Goal: Task Accomplishment & Management: Use online tool/utility

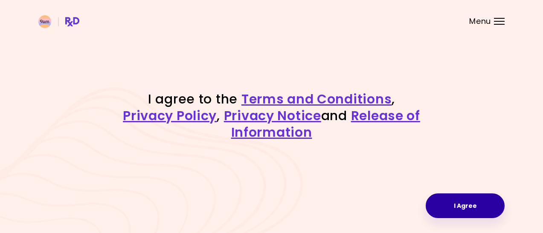
click at [459, 202] on button "I Agree" at bounding box center [465, 206] width 79 height 25
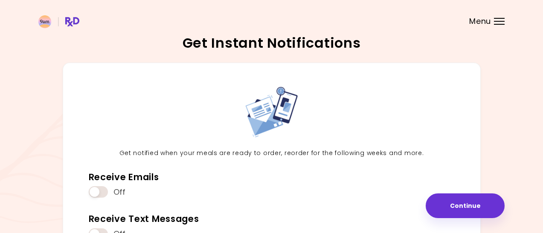
click at [516, 140] on div "Get Instant Notifications Get notified when your meals are ready to order, reor…" at bounding box center [271, 178] width 543 height 357
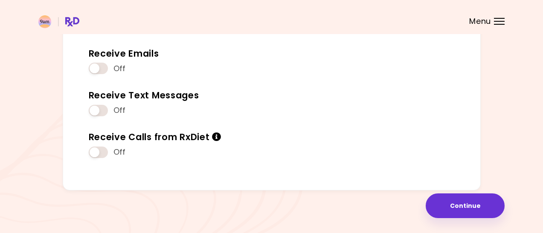
scroll to position [122, 0]
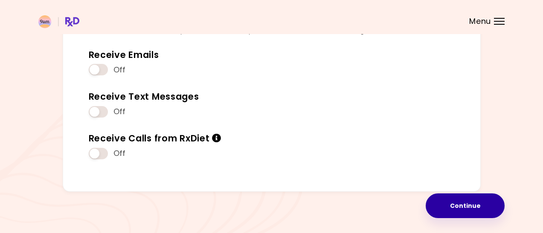
click at [453, 204] on button "Continue" at bounding box center [465, 206] width 79 height 25
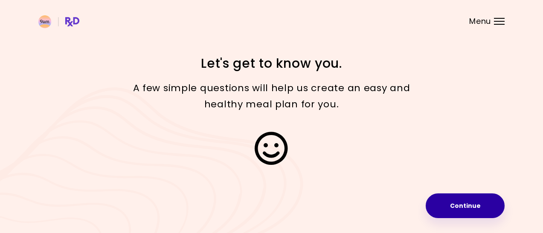
click at [453, 204] on button "Continue" at bounding box center [465, 206] width 79 height 25
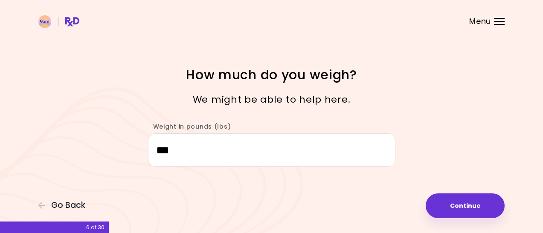
click at [465, 192] on div "Focusable invisible element How much do you weigh? We might be able to help her…" at bounding box center [271, 116] width 543 height 233
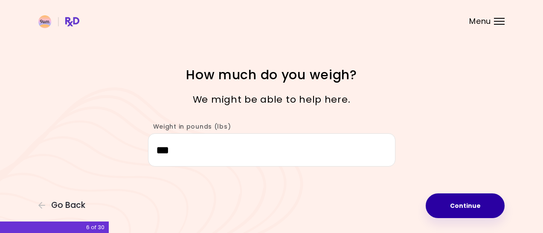
click at [473, 206] on button "Continue" at bounding box center [465, 206] width 79 height 25
select select "****"
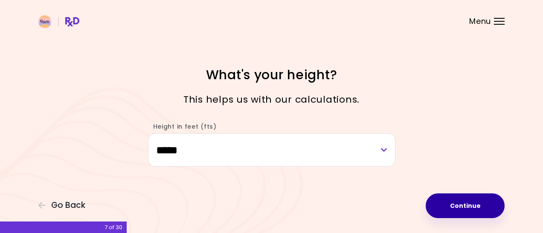
click at [473, 206] on button "Continue" at bounding box center [465, 206] width 79 height 25
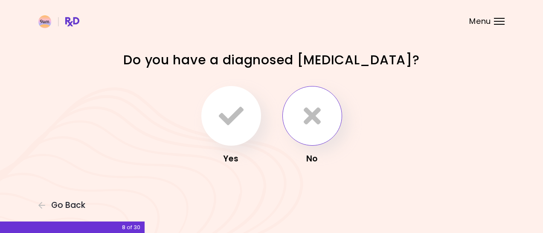
click at [322, 113] on button "button" at bounding box center [312, 116] width 60 height 60
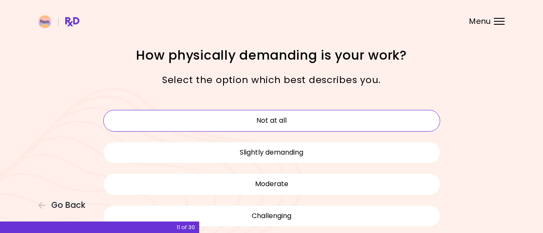
click at [404, 116] on button "Not at all" at bounding box center [271, 120] width 337 height 21
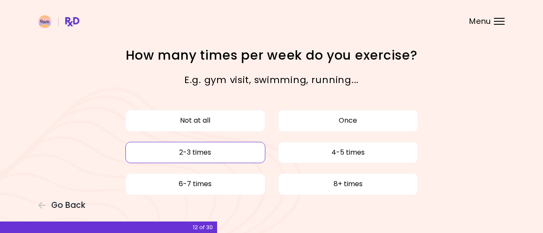
click at [235, 151] on button "2-3 times" at bounding box center [195, 152] width 140 height 21
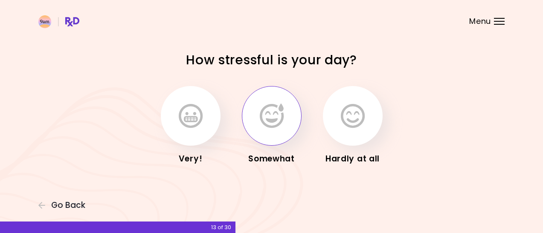
click at [279, 118] on icon "button" at bounding box center [272, 116] width 24 height 25
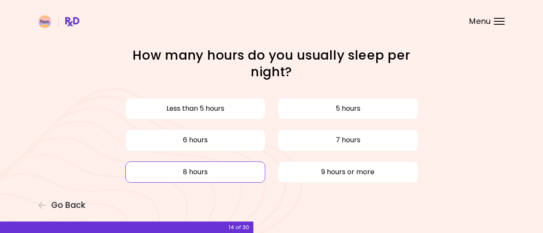
click at [243, 171] on button "8 hours" at bounding box center [195, 172] width 140 height 21
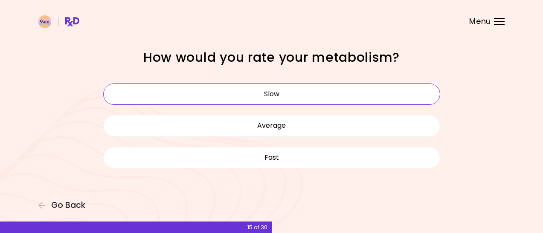
click at [261, 93] on button "Slow" at bounding box center [271, 94] width 337 height 21
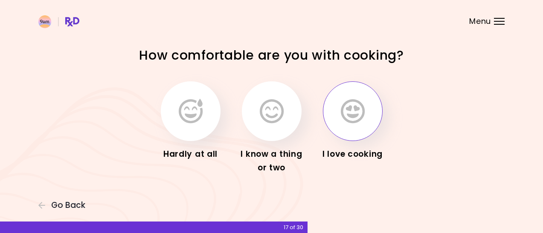
click at [365, 106] on button "button" at bounding box center [353, 111] width 60 height 60
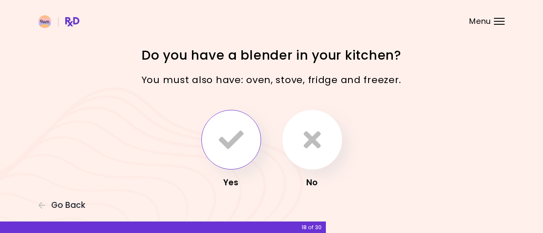
click at [234, 147] on icon "button" at bounding box center [231, 140] width 25 height 25
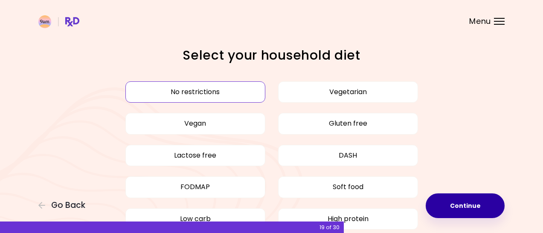
click at [451, 205] on button "Continue" at bounding box center [465, 206] width 79 height 25
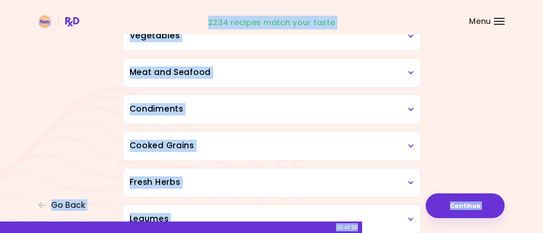
drag, startPoint x: 449, startPoint y: 153, endPoint x: 445, endPoint y: 248, distance: 95.2
click at [445, 233] on html "**********" at bounding box center [271, 162] width 543 height 753
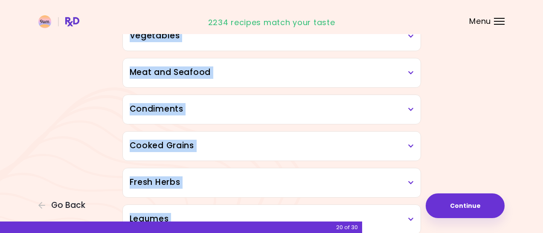
scroll to position [229, 0]
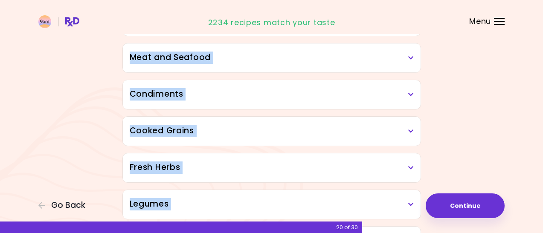
click at [408, 57] on h3 "Meat and Seafood" at bounding box center [272, 58] width 284 height 12
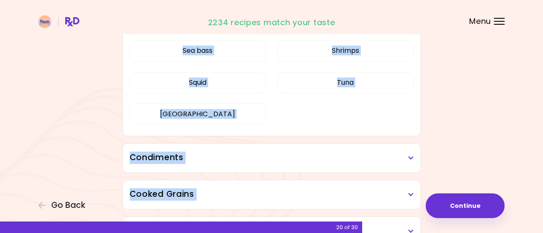
scroll to position [378, 0]
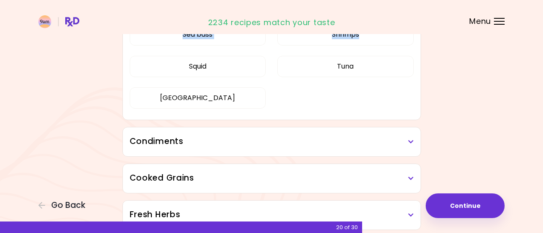
drag, startPoint x: 439, startPoint y: 106, endPoint x: 455, endPoint y: 49, distance: 58.9
click at [455, 49] on div "Dried Herbs and Spices Adobo Annatto seeds Chilli Cinnamon Cumin [PERSON_NAME] …" at bounding box center [272, 126] width 410 height 796
click at [195, 96] on button "[GEOGRAPHIC_DATA]" at bounding box center [198, 97] width 137 height 21
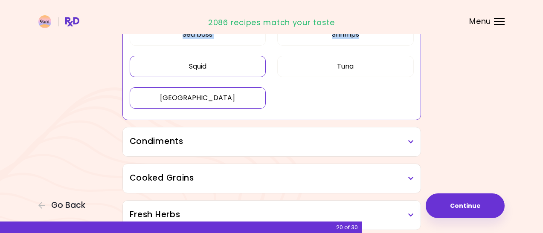
click at [196, 64] on button "Squid" at bounding box center [198, 66] width 137 height 21
click at [323, 64] on button "Tuna" at bounding box center [345, 66] width 137 height 21
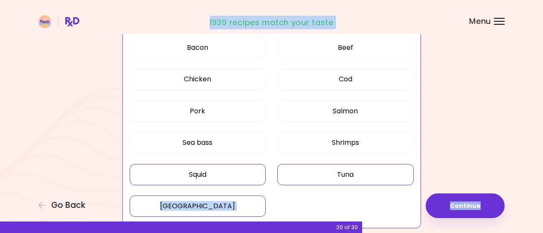
scroll to position [258, 0]
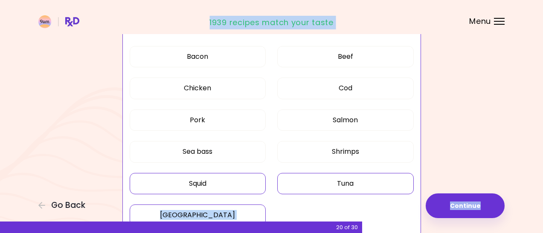
drag, startPoint x: 440, startPoint y: 67, endPoint x: 438, endPoint y: -6, distance: 73.0
click at [438, 0] on html "**********" at bounding box center [271, 213] width 543 height 949
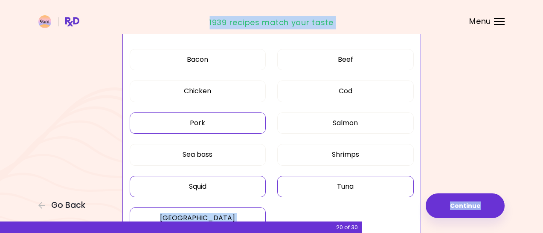
click at [223, 120] on button "Pork" at bounding box center [198, 123] width 137 height 21
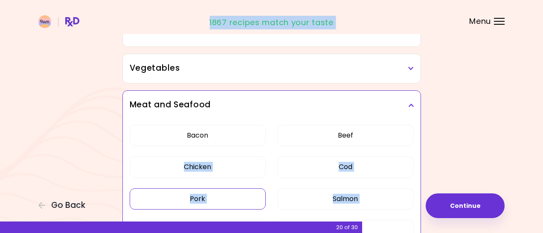
drag, startPoint x: 440, startPoint y: 69, endPoint x: 439, endPoint y: -10, distance: 79.0
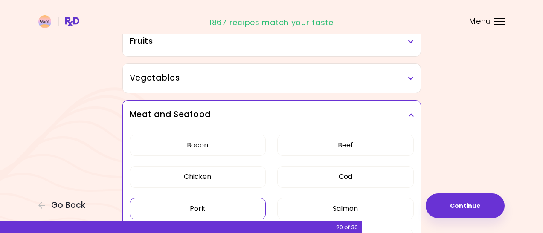
click at [410, 75] on h3 "Vegetables" at bounding box center [272, 78] width 284 height 12
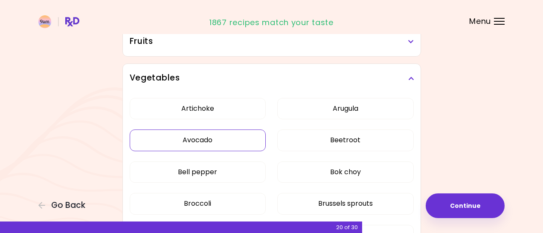
click at [237, 142] on button "Avocado" at bounding box center [198, 140] width 137 height 21
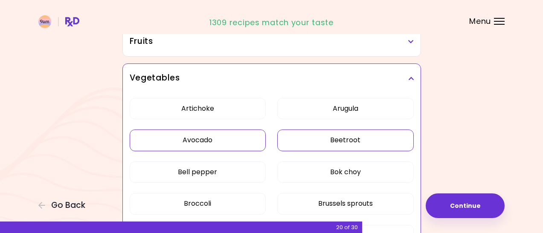
click at [335, 137] on button "Beetroot" at bounding box center [345, 140] width 137 height 21
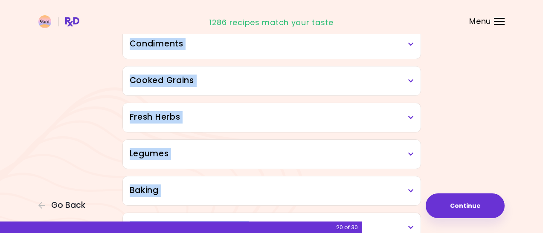
scroll to position [800, 0]
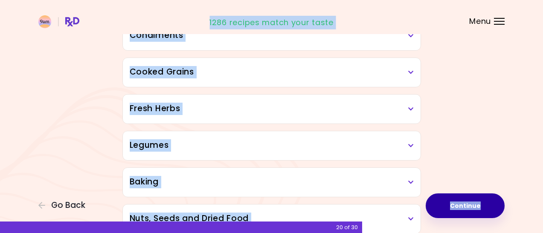
drag, startPoint x: 450, startPoint y: 144, endPoint x: 433, endPoint y: 211, distance: 69.0
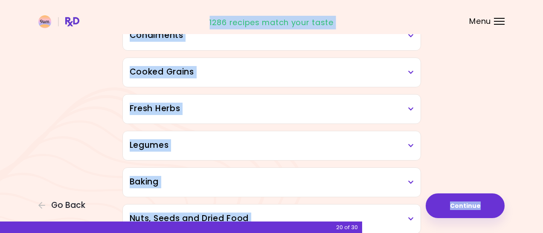
click at [410, 70] on icon at bounding box center [411, 73] width 6 height 6
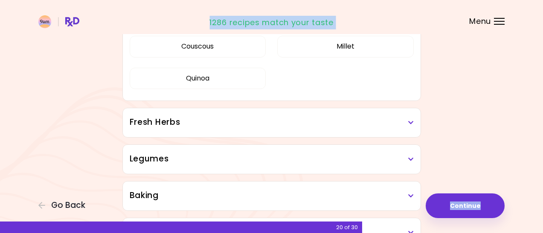
drag, startPoint x: 468, startPoint y: 66, endPoint x: 445, endPoint y: -6, distance: 76.1
click at [445, 0] on html "**********" at bounding box center [271, 51] width 543 height 854
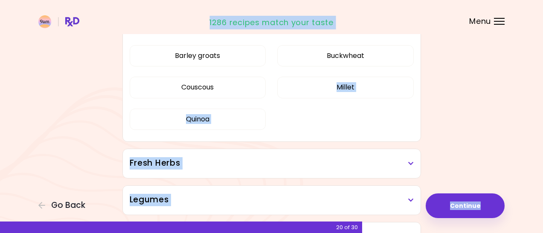
scroll to position [321, 0]
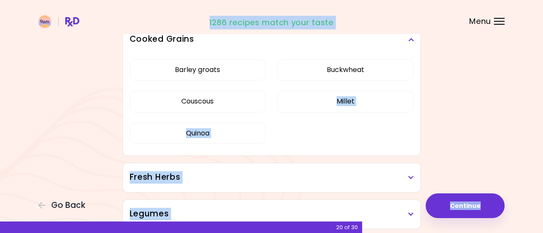
drag, startPoint x: 446, startPoint y: 47, endPoint x: 444, endPoint y: -5, distance: 52.1
click at [444, 0] on html "**********" at bounding box center [271, 106] width 543 height 854
click at [215, 72] on button "Barley groats" at bounding box center [198, 69] width 137 height 21
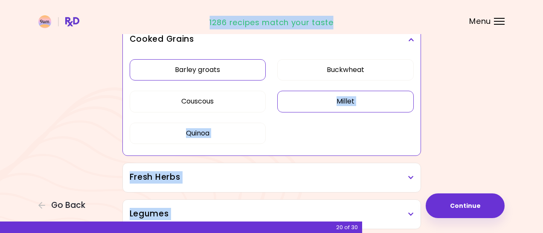
click at [312, 96] on button "Millet" at bounding box center [345, 101] width 137 height 21
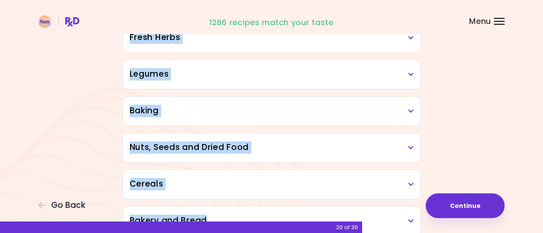
drag, startPoint x: 436, startPoint y: 102, endPoint x: 427, endPoint y: 238, distance: 136.0
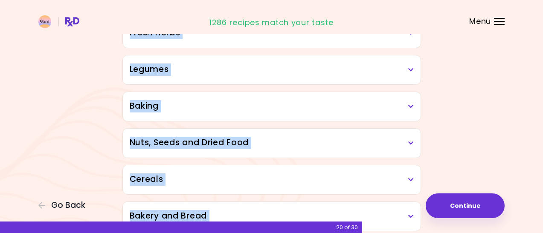
click at [409, 69] on icon at bounding box center [411, 70] width 6 height 6
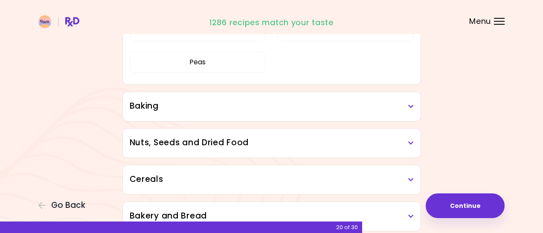
click at [216, 85] on div "Beans Chickpeas Green beans Lentils Peas" at bounding box center [272, 34] width 284 height 102
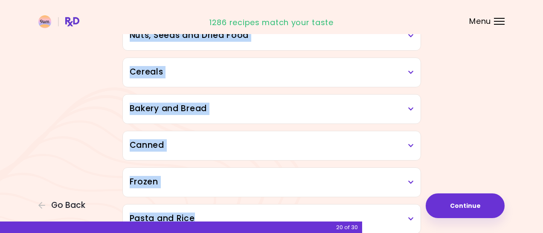
scroll to position [621, 0]
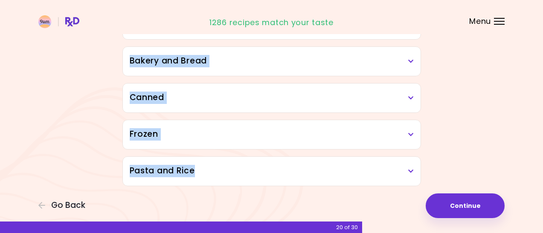
drag, startPoint x: 460, startPoint y: 117, endPoint x: 428, endPoint y: 234, distance: 121.2
click at [410, 97] on icon at bounding box center [411, 98] width 6 height 6
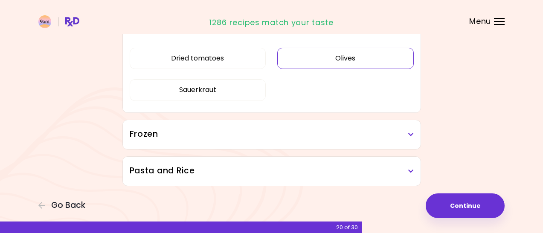
click at [308, 58] on button "Olives" at bounding box center [345, 58] width 137 height 21
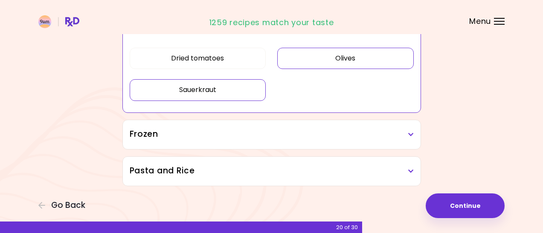
click at [230, 86] on button "Sauerkraut" at bounding box center [198, 89] width 137 height 21
click at [251, 134] on h3 "Frozen" at bounding box center [272, 134] width 284 height 12
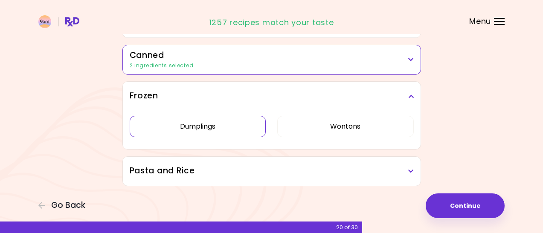
click at [230, 170] on h3 "Pasta and Rice" at bounding box center [272, 171] width 284 height 12
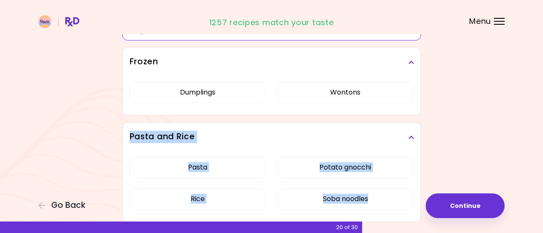
scroll to position [628, 0]
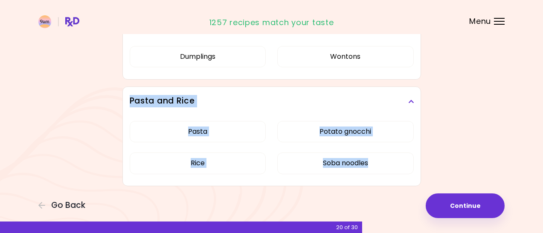
drag, startPoint x: 470, startPoint y: 145, endPoint x: 414, endPoint y: 241, distance: 110.9
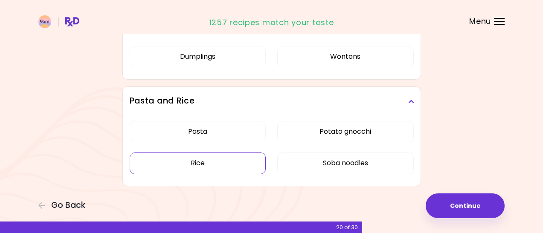
click at [212, 167] on button "Rice" at bounding box center [198, 163] width 137 height 21
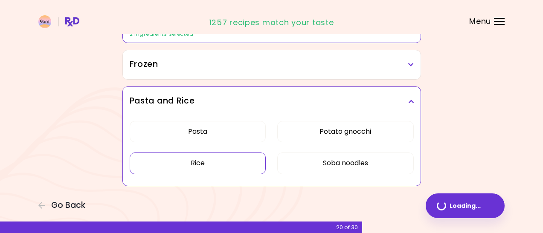
scroll to position [589, 0]
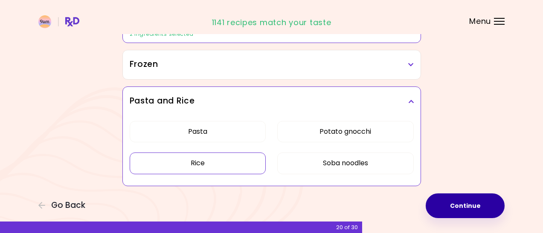
click at [464, 210] on button "Continue" at bounding box center [465, 206] width 79 height 25
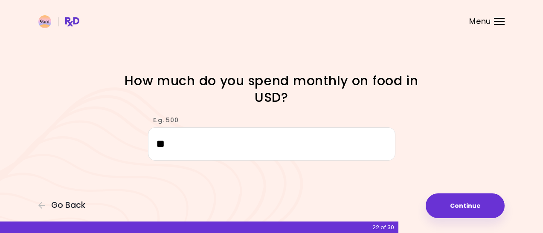
type input "*"
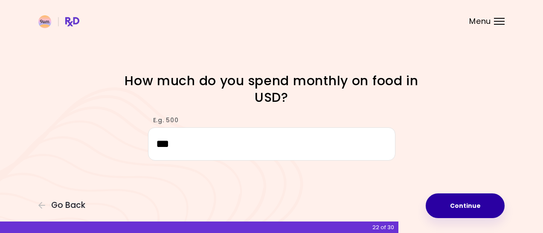
type input "***"
click at [483, 212] on button "Continue" at bounding box center [465, 206] width 79 height 25
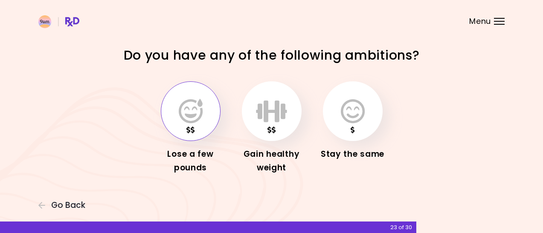
click at [191, 104] on icon "button" at bounding box center [191, 111] width 24 height 25
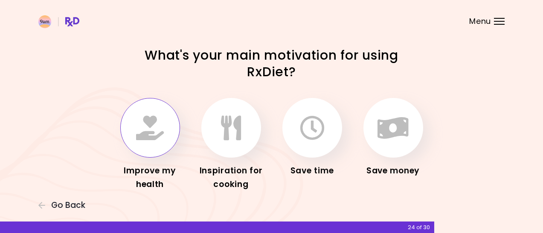
click at [167, 127] on button "button" at bounding box center [150, 128] width 60 height 60
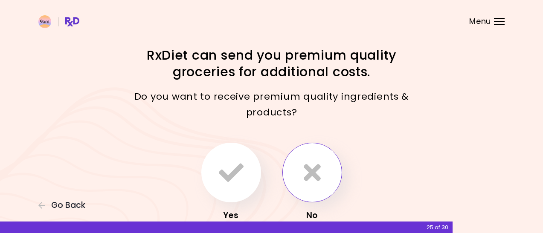
click at [318, 175] on icon "button" at bounding box center [312, 172] width 17 height 25
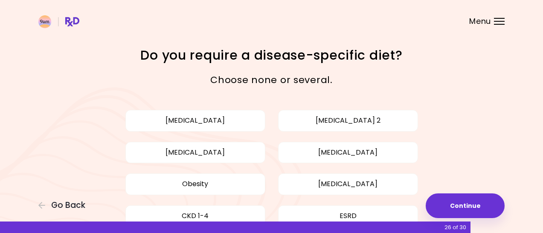
click at [448, 87] on div "Choose none or several." at bounding box center [272, 80] width 410 height 29
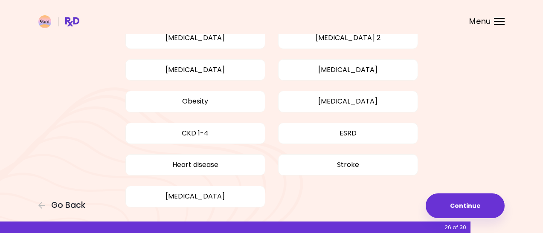
scroll to position [86, 0]
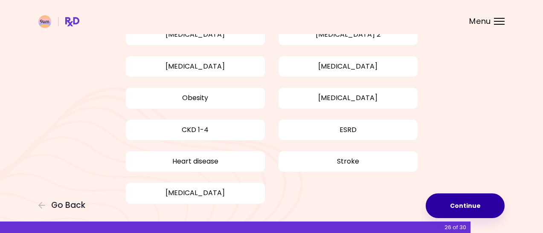
click at [473, 206] on button "Continue" at bounding box center [465, 206] width 79 height 25
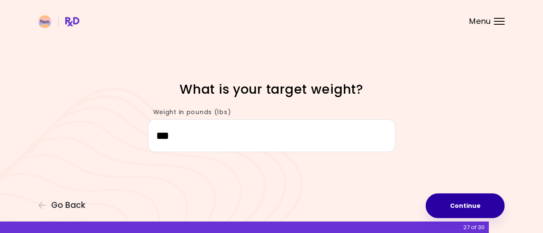
type input "***"
click at [480, 205] on button "Continue" at bounding box center [465, 206] width 79 height 25
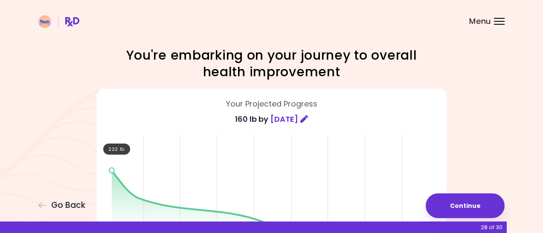
click at [495, 166] on div "Focusable invisible element You're embarking on your journey to overall health …" at bounding box center [271, 221] width 543 height 442
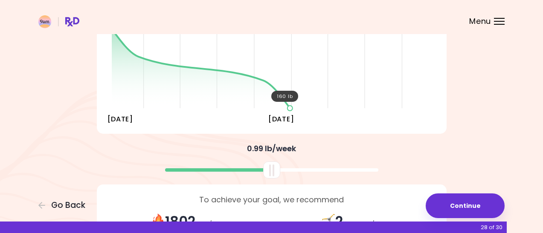
scroll to position [162, 0]
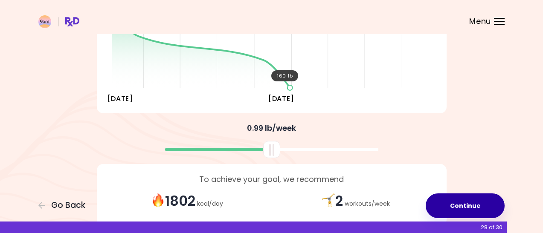
click at [466, 211] on button "Continue" at bounding box center [465, 206] width 79 height 25
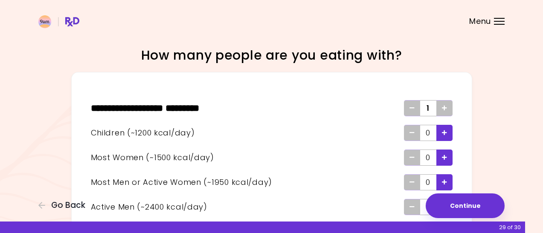
click at [515, 155] on div "Focusable invisible element How many people are you eating with? ** * *********…" at bounding box center [271, 157] width 543 height 315
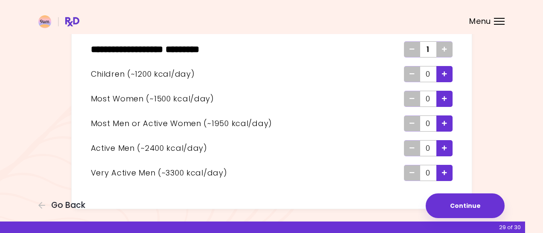
scroll to position [74, 0]
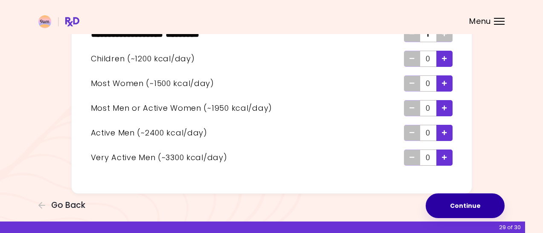
click at [490, 208] on button "Continue" at bounding box center [465, 206] width 79 height 25
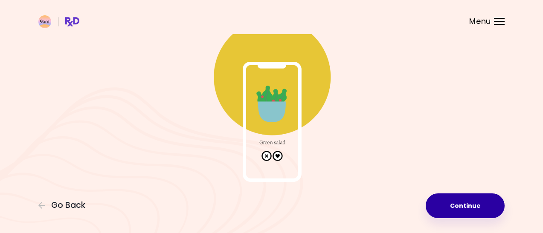
scroll to position [62, 0]
click at [469, 201] on button "Continue" at bounding box center [465, 206] width 79 height 25
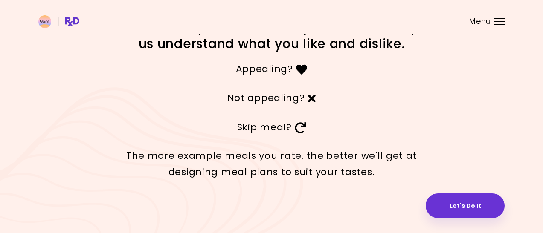
scroll to position [27, 0]
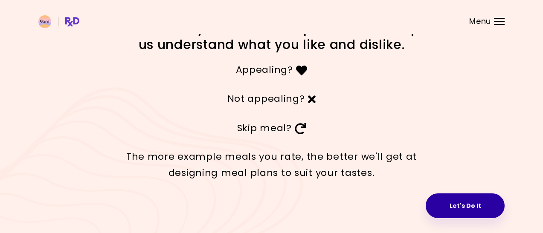
click at [472, 198] on button "Let's Do It" at bounding box center [465, 206] width 79 height 25
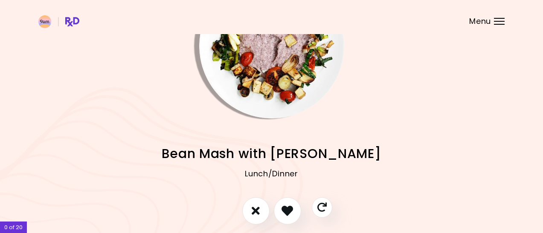
scroll to position [90, 0]
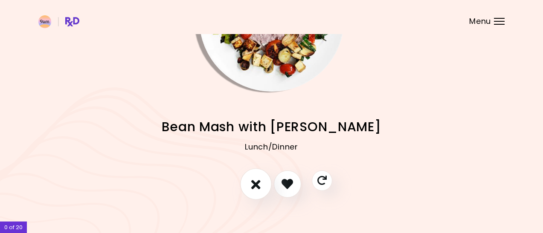
click at [256, 185] on icon "I don't like this recipe" at bounding box center [255, 184] width 9 height 13
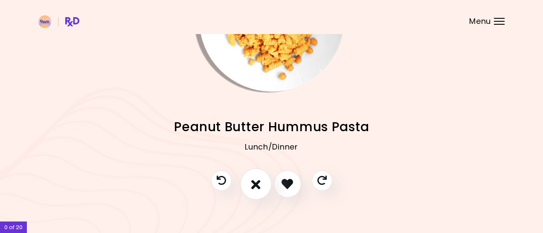
click at [256, 184] on icon "I don't like this recipe" at bounding box center [255, 184] width 9 height 13
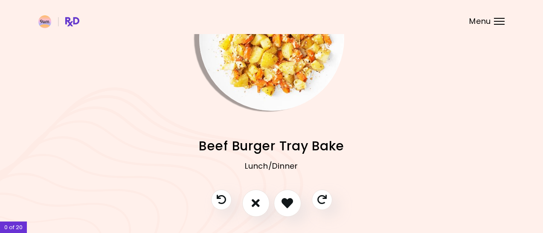
scroll to position [92, 0]
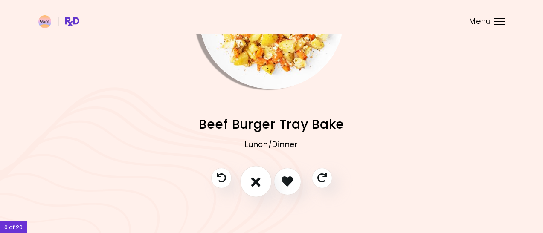
click at [258, 178] on icon "I don't like this recipe" at bounding box center [255, 181] width 9 height 13
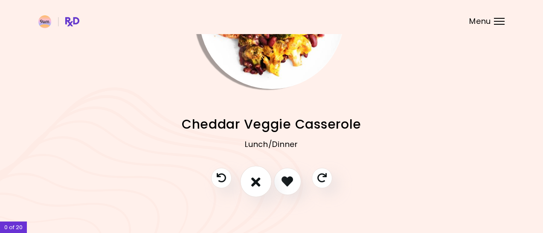
click at [258, 178] on icon "I don't like this recipe" at bounding box center [255, 181] width 9 height 13
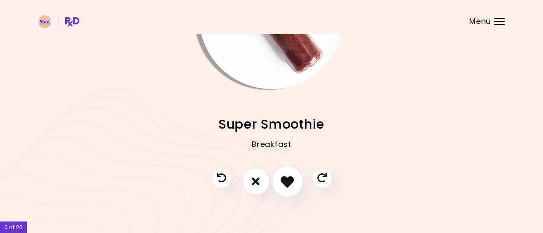
click at [291, 180] on icon "I like this recipe" at bounding box center [287, 181] width 13 height 13
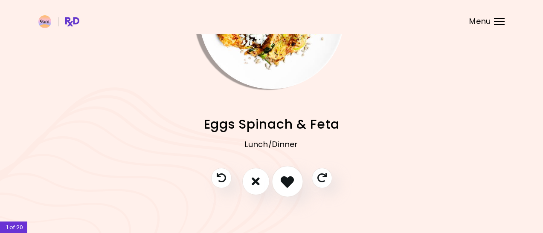
click at [291, 180] on icon "I like this recipe" at bounding box center [287, 181] width 13 height 13
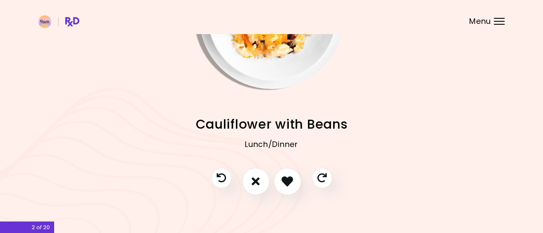
click at [354, 121] on h2 "Cauliflower with Beans" at bounding box center [271, 124] width 466 height 19
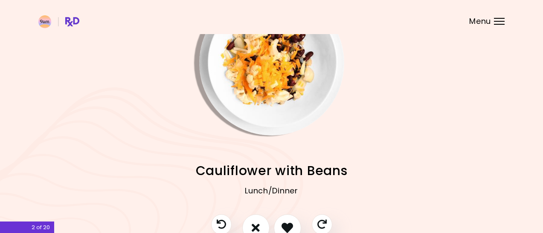
scroll to position [61, 0]
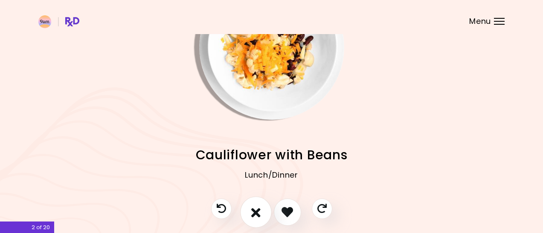
click at [255, 212] on icon "I don't like this recipe" at bounding box center [255, 212] width 9 height 13
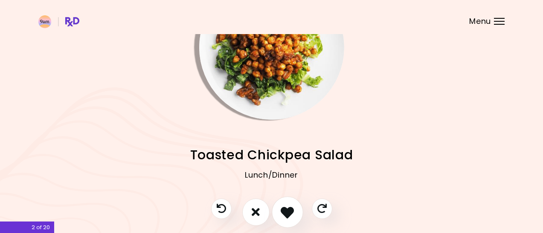
click at [290, 207] on icon "I like this recipe" at bounding box center [287, 212] width 13 height 13
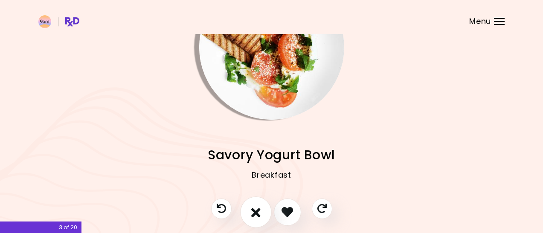
click at [258, 212] on icon "I don't like this recipe" at bounding box center [255, 212] width 9 height 13
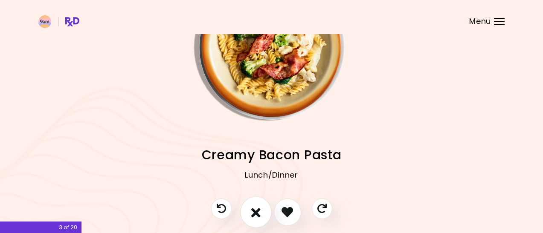
click at [258, 212] on icon "I don't like this recipe" at bounding box center [255, 212] width 9 height 13
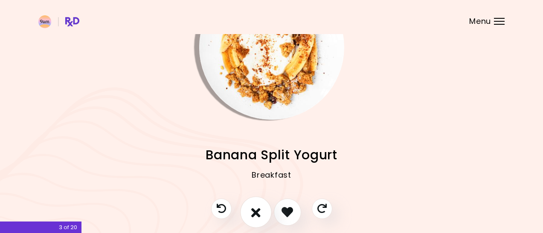
click at [258, 212] on icon "I don't like this recipe" at bounding box center [255, 212] width 9 height 13
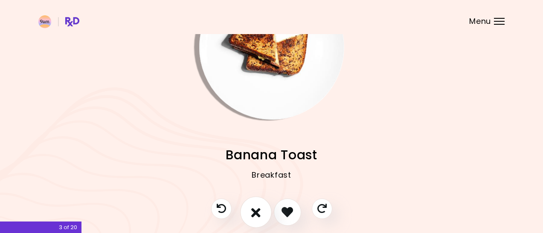
click at [259, 211] on icon "I don't like this recipe" at bounding box center [255, 212] width 9 height 13
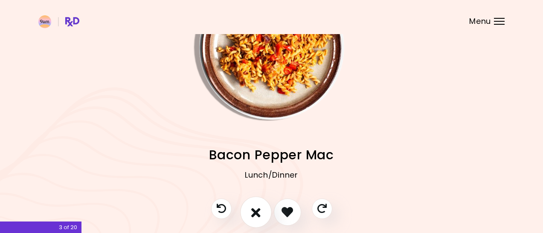
click at [259, 211] on icon "I don't like this recipe" at bounding box center [255, 212] width 9 height 13
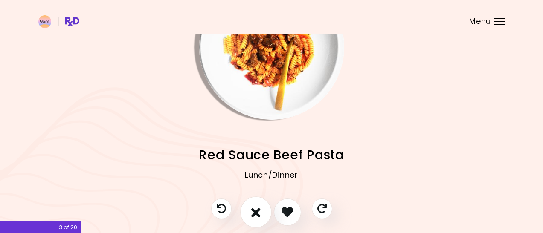
click at [260, 210] on icon "I don't like this recipe" at bounding box center [255, 212] width 9 height 13
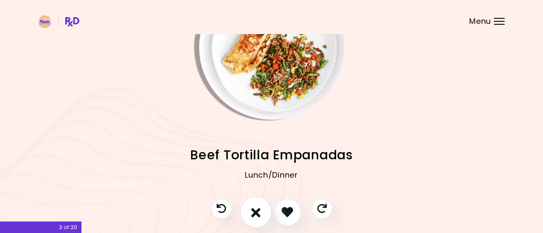
click at [260, 210] on icon "I don't like this recipe" at bounding box center [255, 212] width 9 height 13
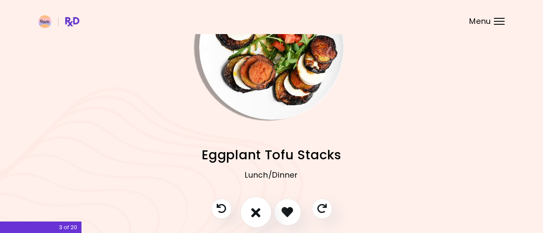
click at [261, 209] on button "I don't like this recipe" at bounding box center [256, 213] width 32 height 32
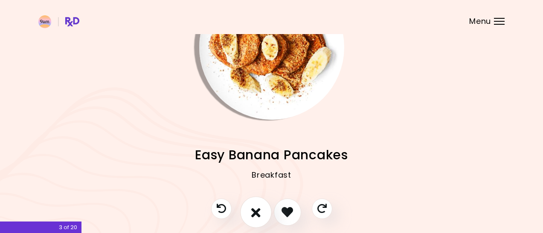
click at [261, 209] on button "I don't like this recipe" at bounding box center [256, 213] width 32 height 32
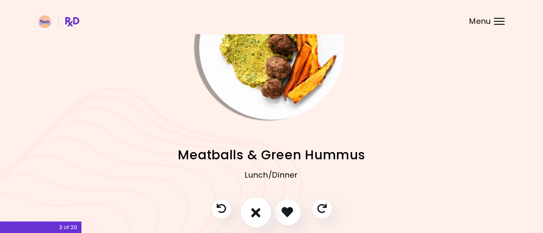
click at [261, 209] on button "I don't like this recipe" at bounding box center [256, 213] width 32 height 32
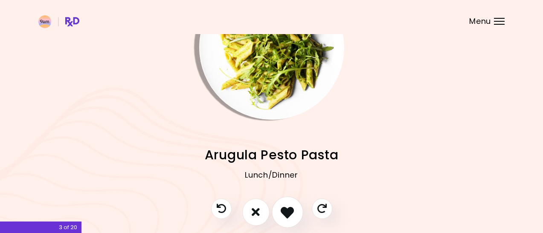
click at [291, 208] on icon "I like this recipe" at bounding box center [287, 212] width 13 height 13
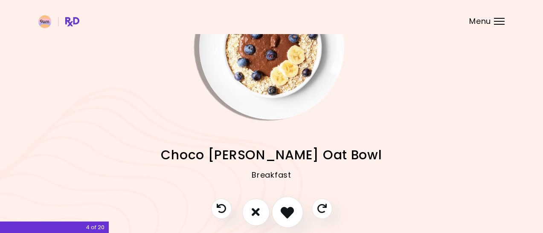
click at [290, 207] on icon "I like this recipe" at bounding box center [287, 212] width 13 height 13
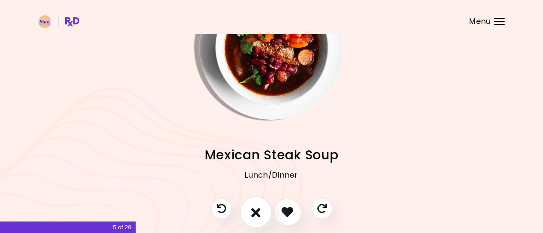
click at [253, 210] on icon "I don't like this recipe" at bounding box center [255, 212] width 9 height 13
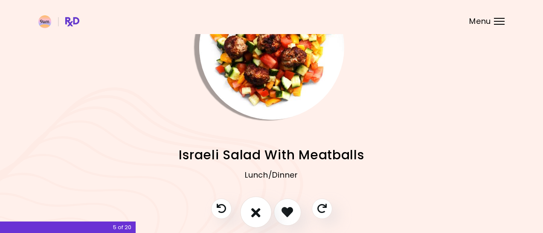
click at [254, 211] on icon "I don't like this recipe" at bounding box center [255, 212] width 9 height 13
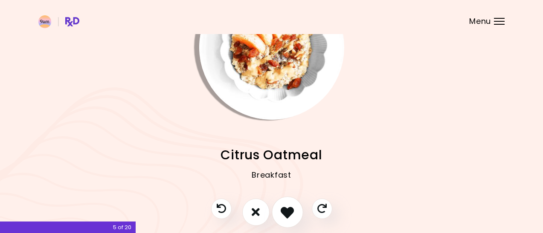
click at [286, 214] on icon "I like this recipe" at bounding box center [287, 212] width 13 height 13
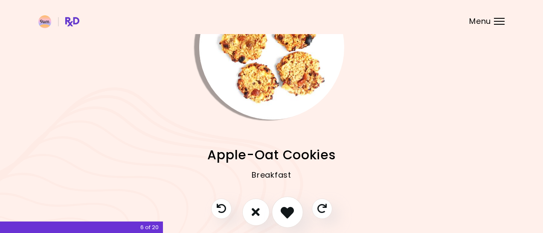
click at [284, 214] on icon "I like this recipe" at bounding box center [287, 212] width 13 height 13
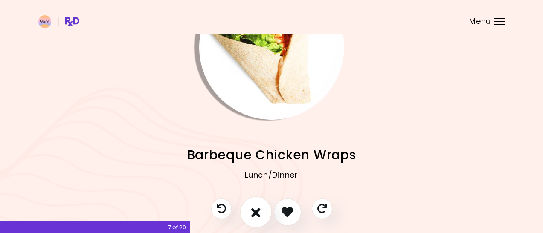
click at [254, 212] on icon "I don't like this recipe" at bounding box center [255, 212] width 9 height 13
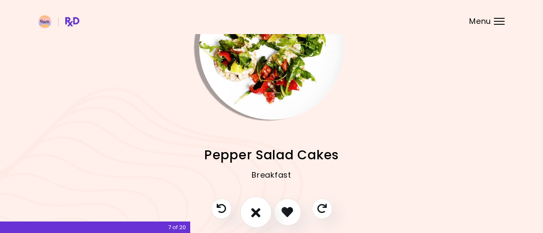
click at [256, 210] on icon "I don't like this recipe" at bounding box center [255, 212] width 9 height 13
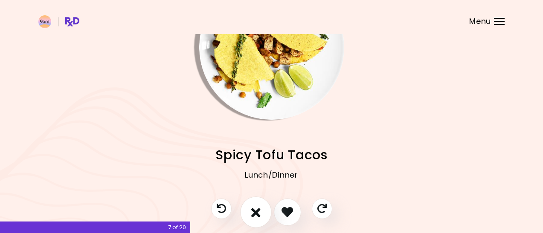
click at [256, 211] on icon "I don't like this recipe" at bounding box center [255, 212] width 9 height 13
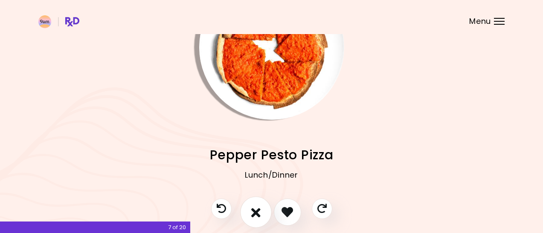
click at [256, 211] on icon "I don't like this recipe" at bounding box center [255, 212] width 9 height 13
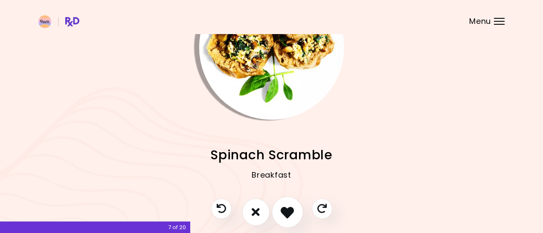
click at [285, 212] on icon "I like this recipe" at bounding box center [287, 212] width 13 height 13
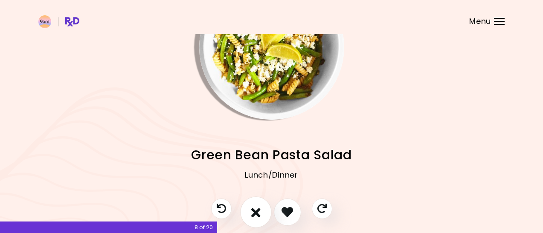
click at [266, 213] on button "I don't like this recipe" at bounding box center [256, 213] width 32 height 32
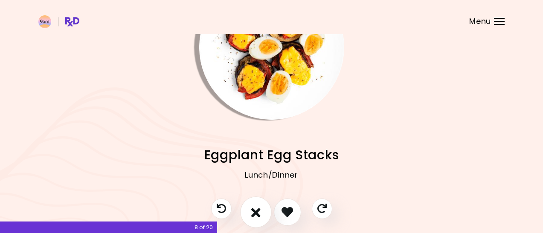
click at [266, 213] on button "I don't like this recipe" at bounding box center [256, 213] width 32 height 32
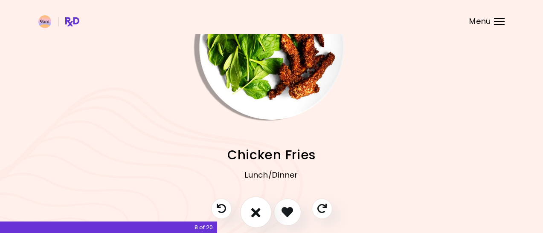
click at [266, 213] on button "I don't like this recipe" at bounding box center [256, 213] width 32 height 32
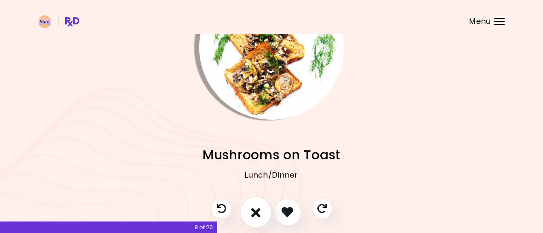
click at [266, 213] on button "I don't like this recipe" at bounding box center [256, 213] width 32 height 32
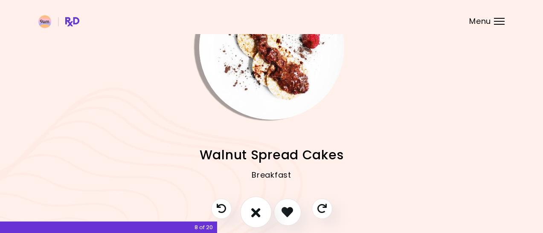
click at [266, 213] on button "I don't like this recipe" at bounding box center [256, 213] width 32 height 32
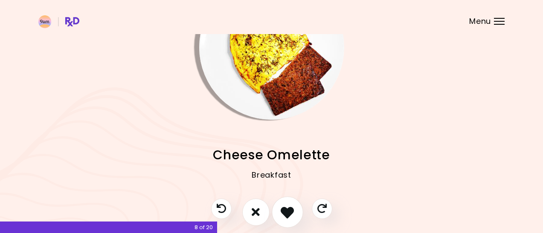
click at [287, 212] on icon "I like this recipe" at bounding box center [287, 212] width 13 height 13
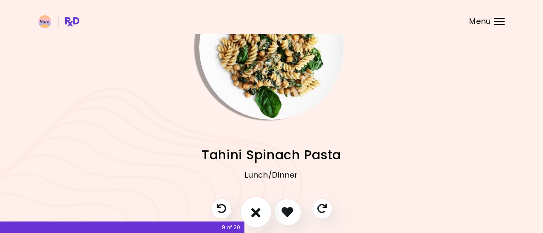
click at [258, 212] on icon "I don't like this recipe" at bounding box center [255, 212] width 9 height 13
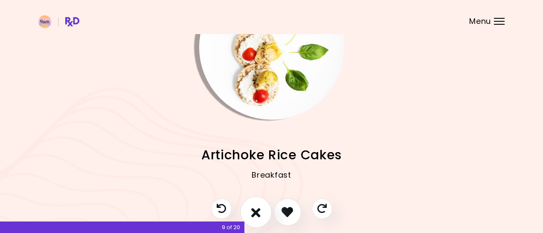
click at [258, 212] on icon "I don't like this recipe" at bounding box center [255, 212] width 9 height 13
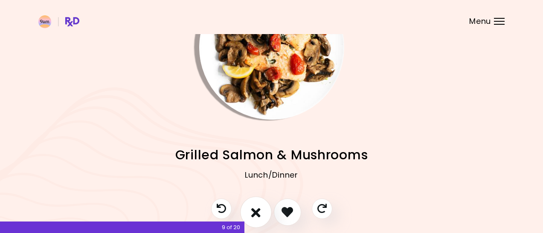
click at [258, 212] on icon "I don't like this recipe" at bounding box center [255, 212] width 9 height 13
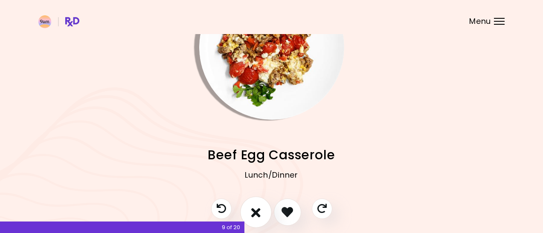
click at [258, 212] on icon "I don't like this recipe" at bounding box center [255, 212] width 9 height 13
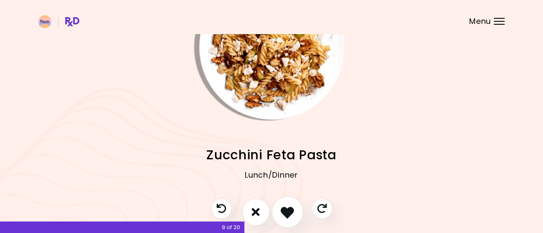
click at [284, 211] on icon "I like this recipe" at bounding box center [287, 212] width 13 height 13
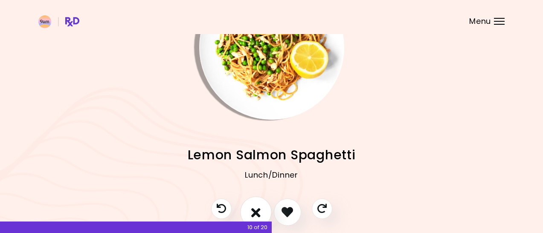
click at [261, 210] on button "I don't like this recipe" at bounding box center [256, 213] width 32 height 32
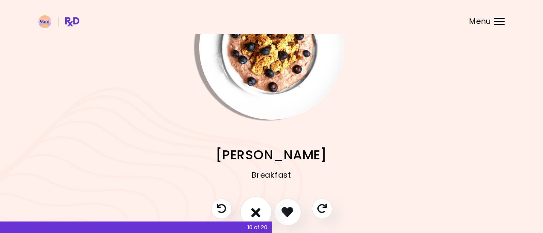
click at [261, 210] on button "I don't like this recipe" at bounding box center [256, 213] width 32 height 32
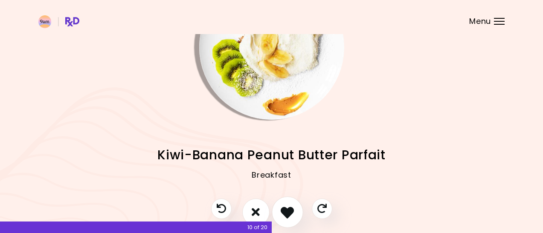
click at [287, 211] on icon "I like this recipe" at bounding box center [287, 212] width 13 height 13
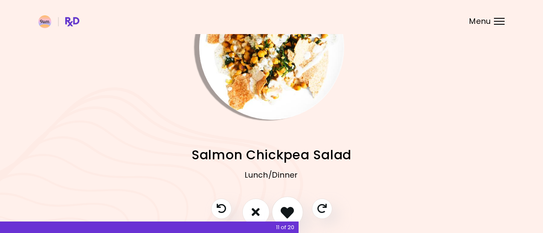
click at [288, 210] on icon "I like this recipe" at bounding box center [287, 212] width 13 height 13
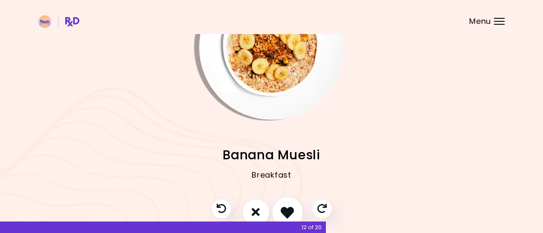
click at [291, 212] on icon "I like this recipe" at bounding box center [287, 212] width 13 height 13
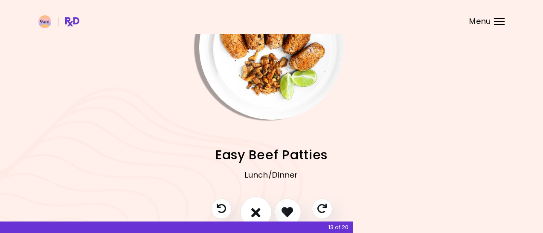
click at [256, 210] on icon "I don't like this recipe" at bounding box center [255, 212] width 9 height 13
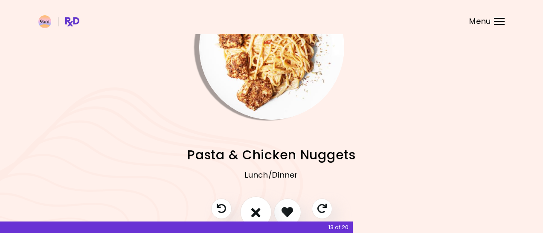
click at [256, 210] on icon "I don't like this recipe" at bounding box center [255, 212] width 9 height 13
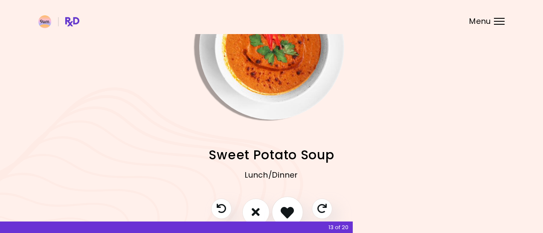
click at [291, 207] on icon "I like this recipe" at bounding box center [287, 212] width 13 height 13
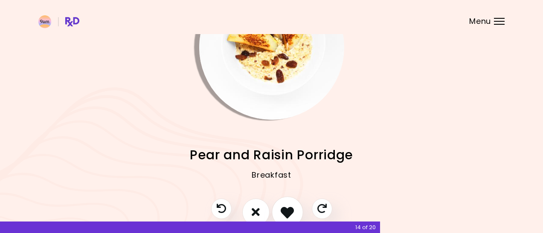
click at [291, 207] on icon "I like this recipe" at bounding box center [287, 212] width 13 height 13
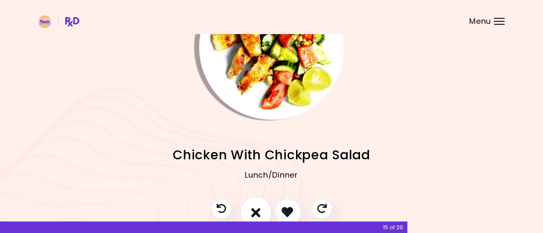
click at [259, 209] on icon "I don't like this recipe" at bounding box center [255, 212] width 9 height 13
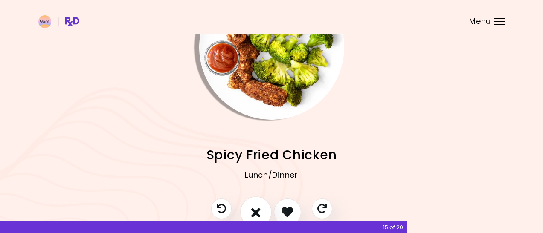
click at [259, 209] on icon "I don't like this recipe" at bounding box center [255, 212] width 9 height 13
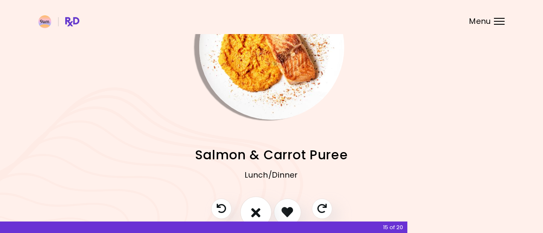
click at [259, 209] on icon "I don't like this recipe" at bounding box center [255, 212] width 9 height 13
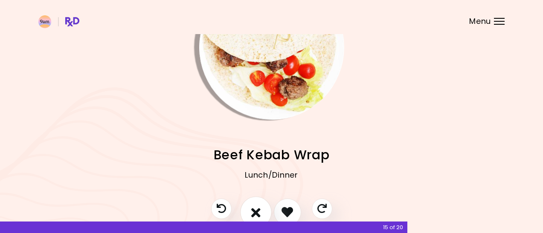
click at [259, 209] on icon "I don't like this recipe" at bounding box center [255, 212] width 9 height 13
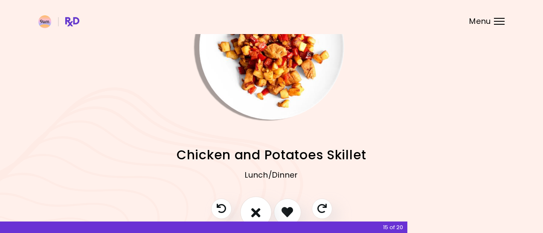
click at [259, 209] on icon "I don't like this recipe" at bounding box center [255, 212] width 9 height 13
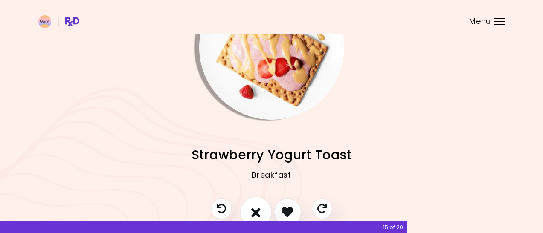
click at [259, 209] on icon "I don't like this recipe" at bounding box center [255, 212] width 9 height 13
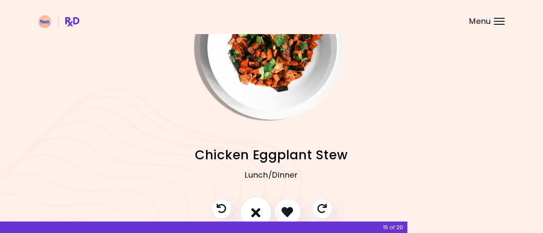
click at [259, 209] on icon "I don't like this recipe" at bounding box center [255, 212] width 9 height 13
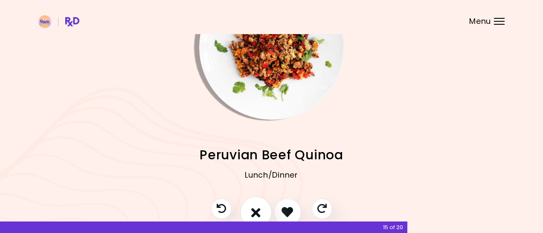
click at [259, 209] on icon "I don't like this recipe" at bounding box center [255, 212] width 9 height 13
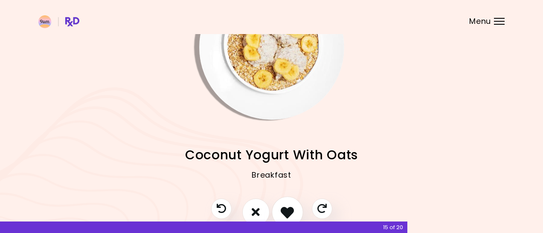
click at [292, 208] on icon "I like this recipe" at bounding box center [287, 212] width 13 height 13
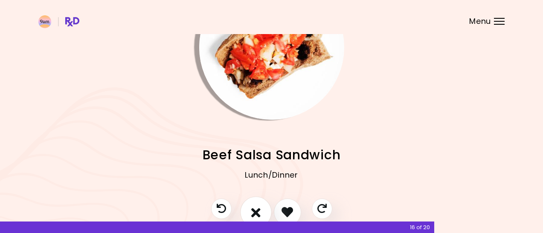
click at [260, 204] on button "I don't like this recipe" at bounding box center [256, 213] width 32 height 32
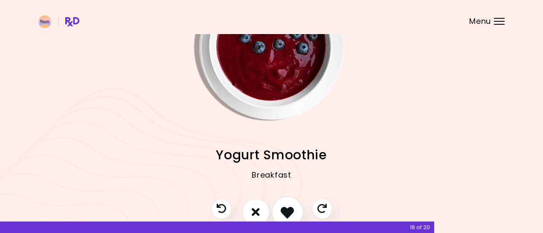
click at [285, 206] on icon "I like this recipe" at bounding box center [287, 212] width 13 height 13
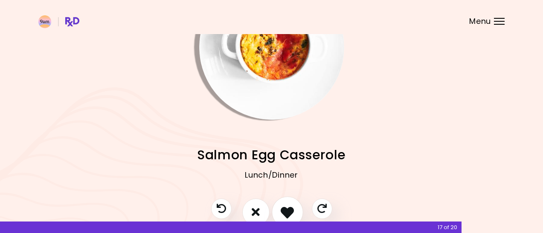
click at [288, 212] on icon "I like this recipe" at bounding box center [287, 212] width 13 height 13
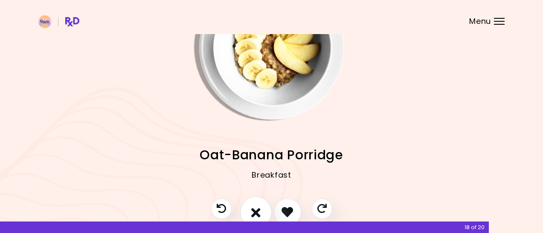
click at [253, 206] on icon "I don't like this recipe" at bounding box center [255, 212] width 9 height 13
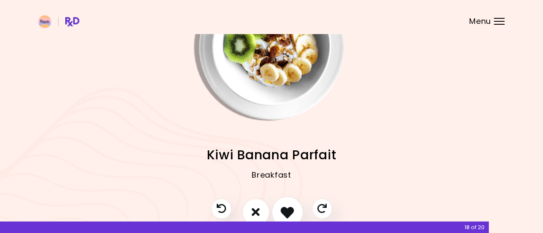
click at [287, 207] on icon "I like this recipe" at bounding box center [287, 212] width 13 height 13
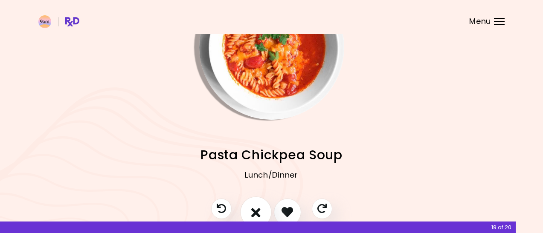
click at [261, 207] on button "I don't like this recipe" at bounding box center [256, 213] width 32 height 32
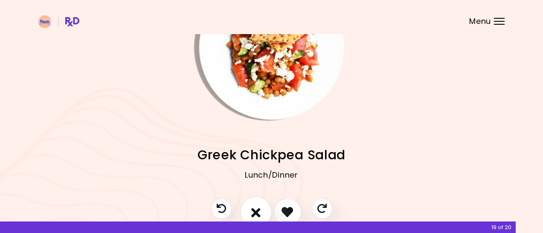
click at [261, 207] on button "I don't like this recipe" at bounding box center [256, 213] width 32 height 32
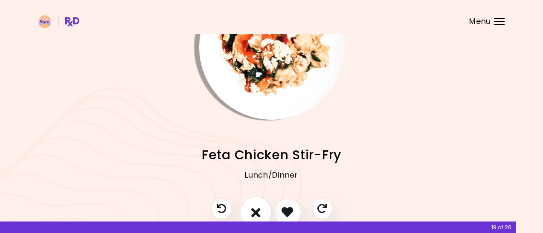
click at [261, 207] on button "I don't like this recipe" at bounding box center [256, 213] width 32 height 32
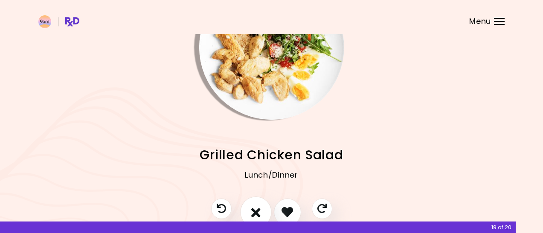
click at [261, 207] on button "I don't like this recipe" at bounding box center [256, 213] width 32 height 32
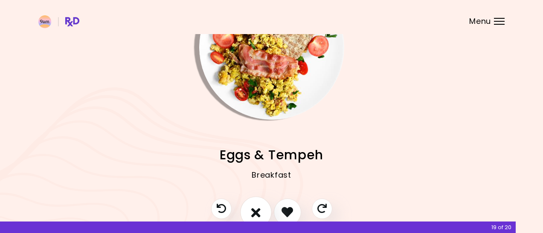
click at [261, 207] on button "I don't like this recipe" at bounding box center [256, 213] width 32 height 32
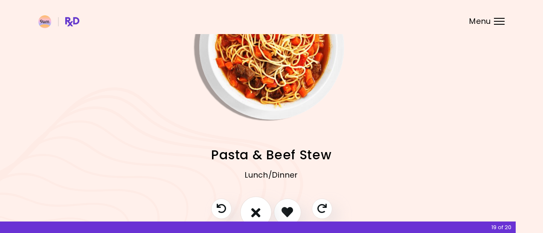
click at [261, 207] on button "I don't like this recipe" at bounding box center [256, 213] width 32 height 32
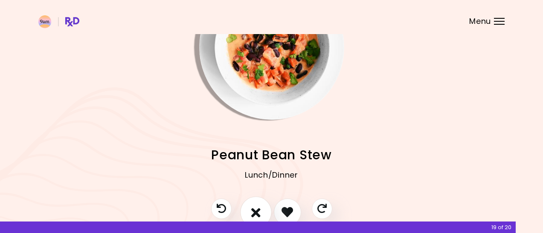
click at [261, 207] on button "I don't like this recipe" at bounding box center [256, 213] width 32 height 32
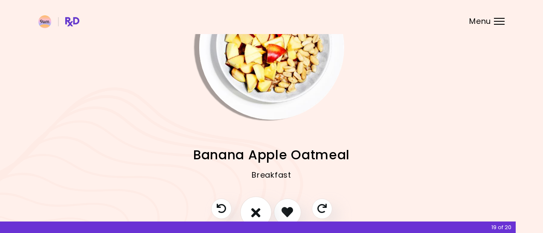
click at [261, 207] on button "I don't like this recipe" at bounding box center [256, 213] width 32 height 32
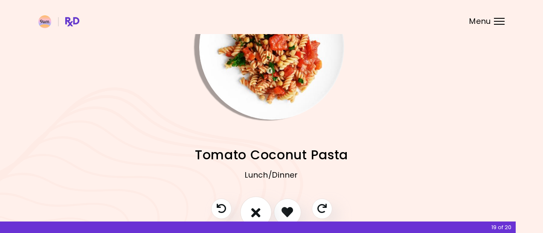
click at [261, 207] on button "I don't like this recipe" at bounding box center [256, 213] width 32 height 32
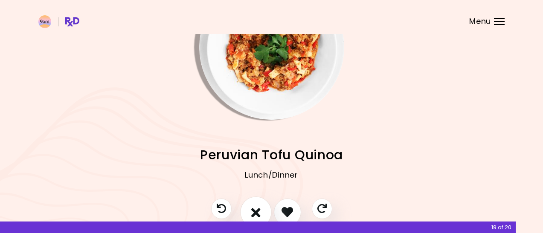
click at [261, 207] on button "I don't like this recipe" at bounding box center [256, 213] width 32 height 32
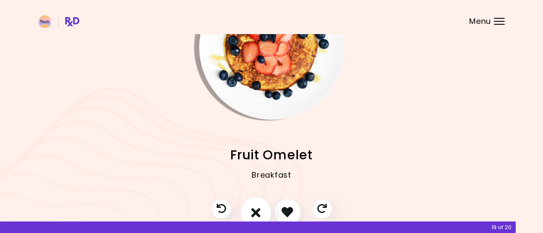
click at [261, 207] on button "I don't like this recipe" at bounding box center [256, 213] width 32 height 32
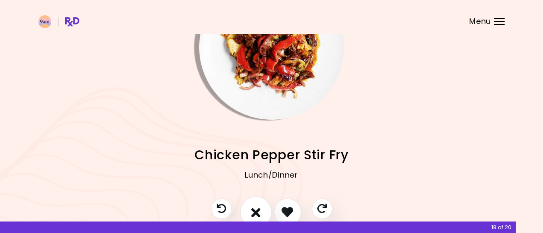
click at [261, 207] on button "I don't like this recipe" at bounding box center [256, 213] width 32 height 32
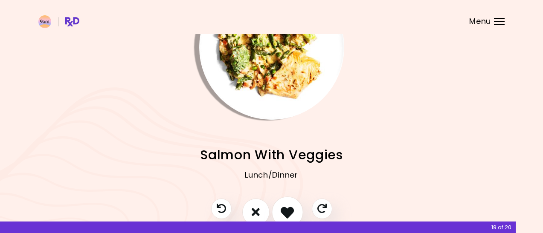
click at [294, 208] on icon "I like this recipe" at bounding box center [287, 212] width 13 height 13
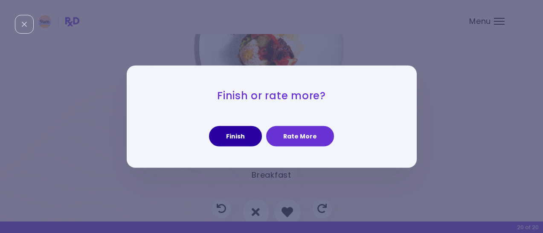
click at [243, 139] on button "Finish" at bounding box center [235, 136] width 53 height 20
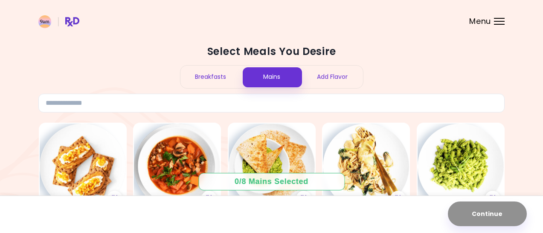
click at [497, 70] on div "Select Meals You Desire Breakfasts Mains Add Flavor" at bounding box center [271, 79] width 466 height 68
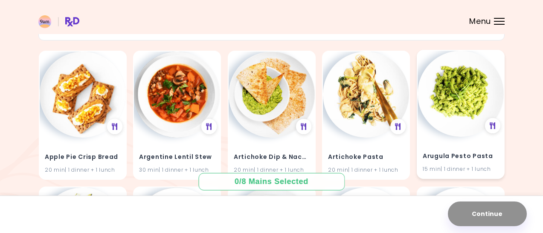
scroll to position [60, 0]
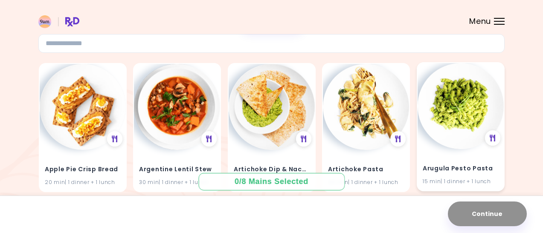
click at [469, 128] on img at bounding box center [461, 106] width 86 height 86
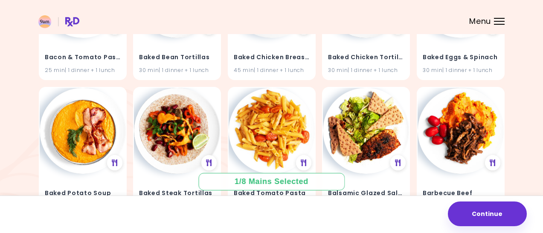
scroll to position [583, 0]
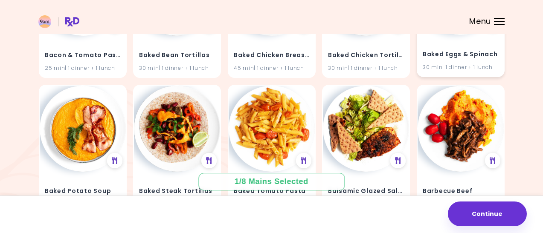
click at [471, 52] on h4 "Baked Eggs & Spinach" at bounding box center [461, 55] width 76 height 14
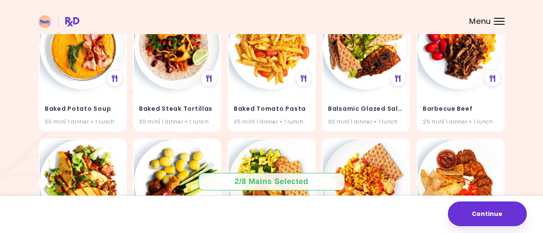
scroll to position [664, 0]
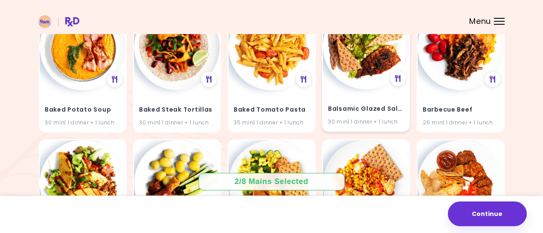
click at [370, 93] on div "Balsamic Glazed Salmon 30 min | 1 dinner + 1 lunch" at bounding box center [366, 110] width 86 height 42
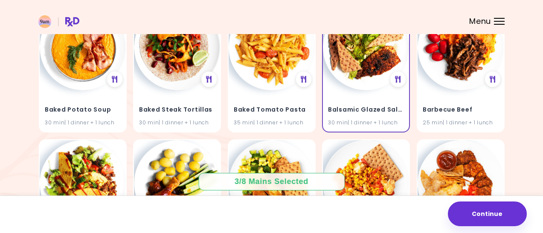
click at [56, 89] on div "Baked Potato Soup 30 min | 1 dinner + 1 lunch" at bounding box center [83, 110] width 86 height 42
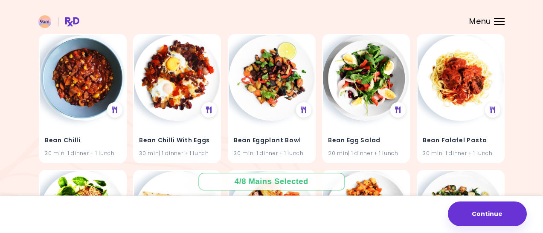
scroll to position [1204, 0]
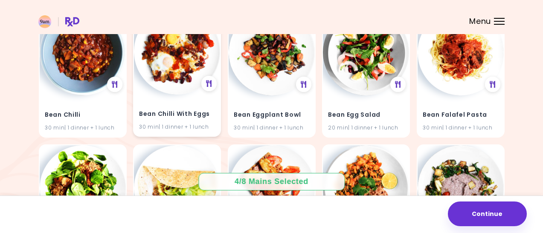
click at [203, 101] on div "Bean Chilli With Eggs 30 min | 1 dinner + 1 lunch" at bounding box center [177, 115] width 86 height 42
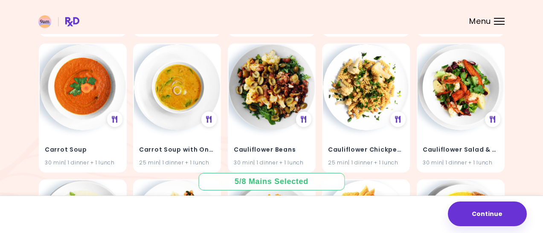
scroll to position [3907, 0]
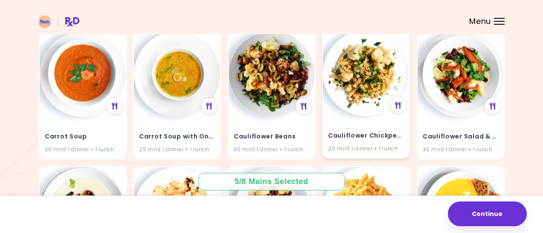
click at [343, 116] on div "Cauliflower Chickpea Pasta 25 min | 1 dinner + 1 lunch" at bounding box center [366, 137] width 86 height 42
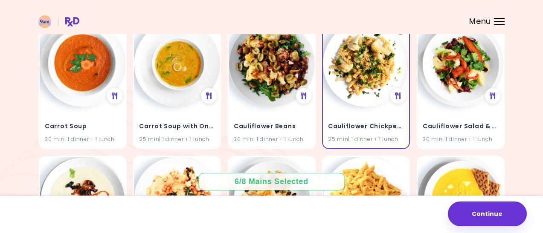
scroll to position [4003, 0]
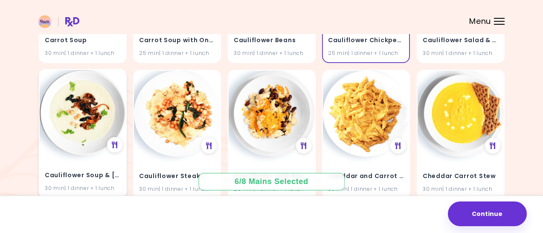
click at [55, 156] on div "Cauliflower Soup & [PERSON_NAME] 30 min | 1 dinner + 1 lunch" at bounding box center [83, 177] width 86 height 42
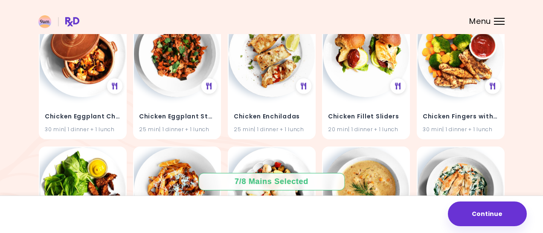
scroll to position [5638, 0]
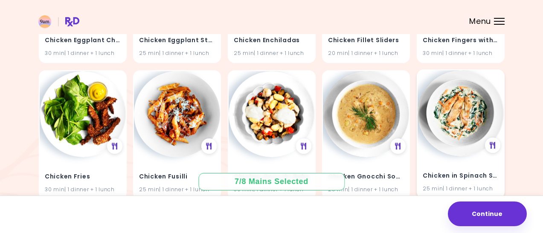
click at [438, 156] on div "Chicken in Spinach Sauce 25 min | 1 dinner + 1 lunch" at bounding box center [461, 177] width 86 height 42
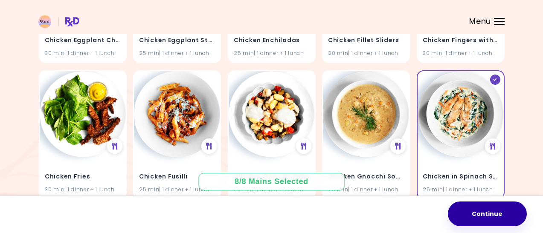
click at [473, 219] on button "Continue" at bounding box center [487, 214] width 79 height 25
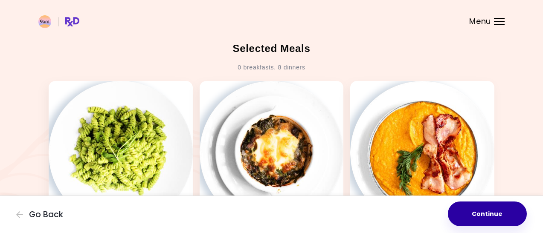
click at [484, 220] on button "Continue" at bounding box center [487, 214] width 79 height 25
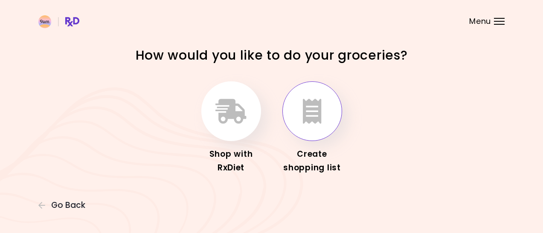
click at [309, 112] on icon "button" at bounding box center [312, 111] width 19 height 25
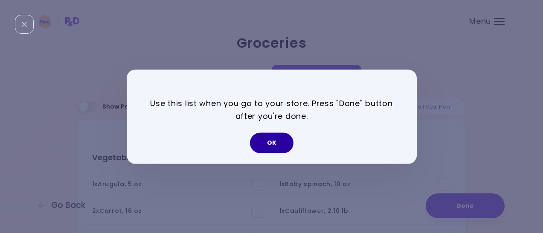
click at [278, 141] on button "OK" at bounding box center [272, 143] width 44 height 20
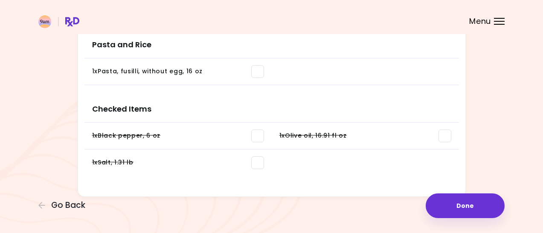
scroll to position [816, 0]
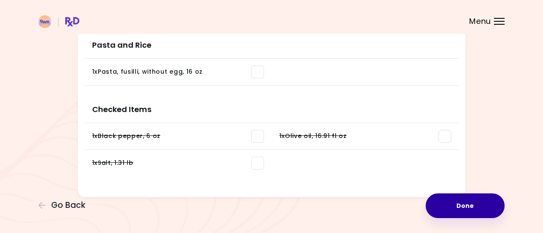
click at [456, 208] on button "Done" at bounding box center [465, 206] width 79 height 25
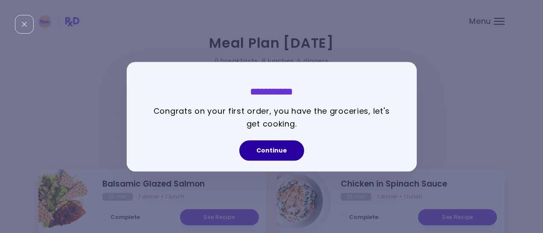
click at [272, 155] on button "Continue" at bounding box center [271, 150] width 65 height 20
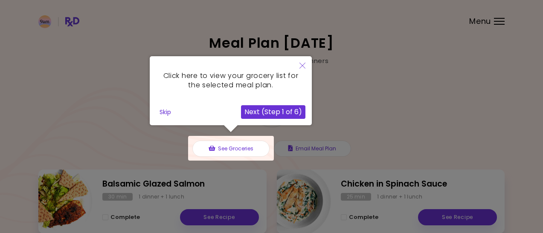
click at [226, 147] on div at bounding box center [231, 148] width 86 height 25
click at [165, 108] on button "Skip" at bounding box center [165, 112] width 18 height 13
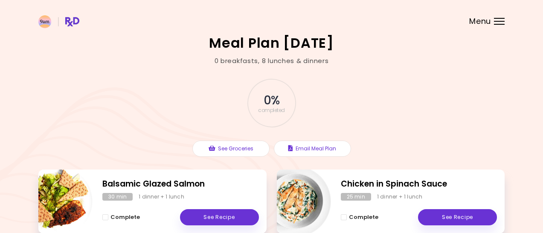
click at [397, 92] on div "0 % completed" at bounding box center [272, 103] width 256 height 58
